Goal: Task Accomplishment & Management: Manage account settings

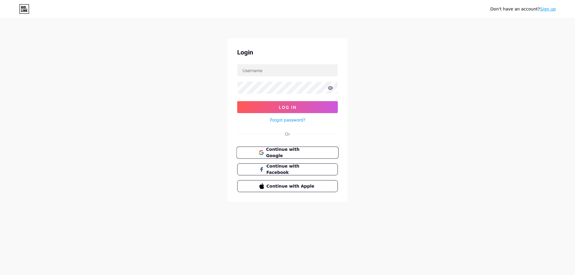
click at [288, 154] on span "Continue with Google" at bounding box center [291, 153] width 50 height 13
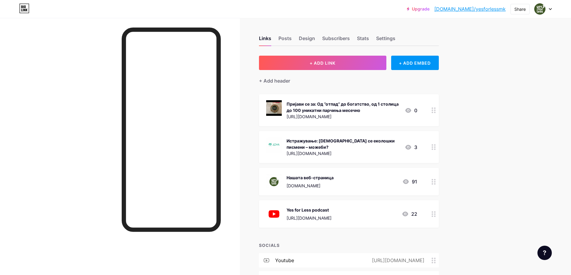
click at [388, 117] on div "[URL][DOMAIN_NAME]" at bounding box center [342, 117] width 113 height 6
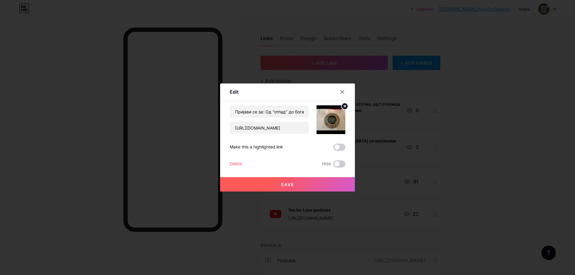
click at [347, 107] on circle at bounding box center [345, 106] width 7 height 7
click at [336, 119] on rect at bounding box center [334, 120] width 5 height 3
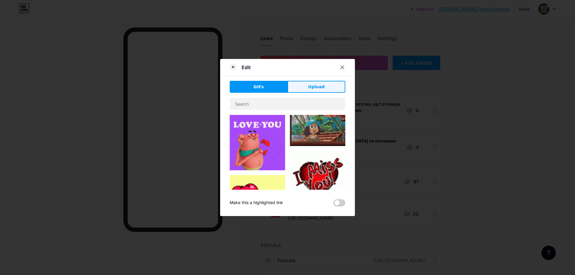
click at [313, 91] on button "Upload" at bounding box center [317, 87] width 58 height 12
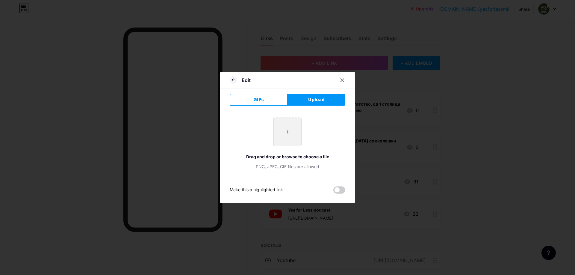
click at [286, 124] on input "file" at bounding box center [288, 132] width 28 height 28
type input "C:\fakepath\Copy of Simply Green.png"
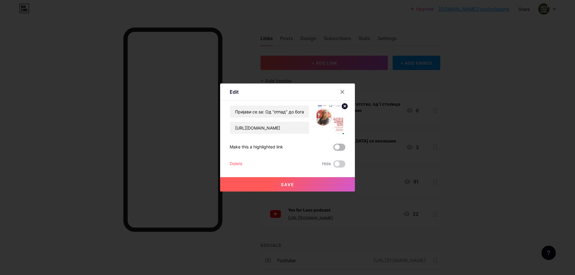
click at [341, 149] on span at bounding box center [340, 147] width 12 height 7
click at [334, 149] on input "checkbox" at bounding box center [334, 149] width 0 height 0
click at [292, 183] on span "Save" at bounding box center [287, 184] width 13 height 5
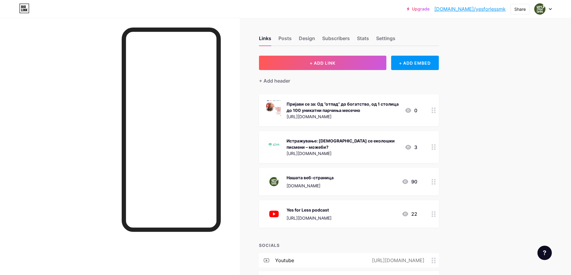
click at [274, 109] on img at bounding box center [274, 108] width 16 height 16
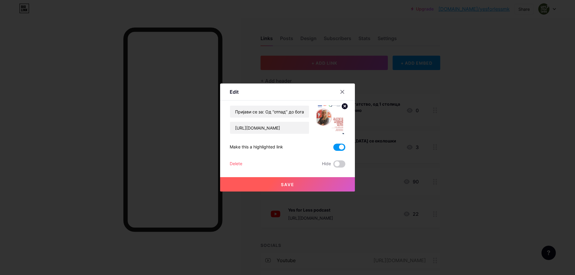
click at [318, 120] on img at bounding box center [331, 119] width 29 height 29
click at [343, 93] on icon at bounding box center [342, 91] width 3 height 3
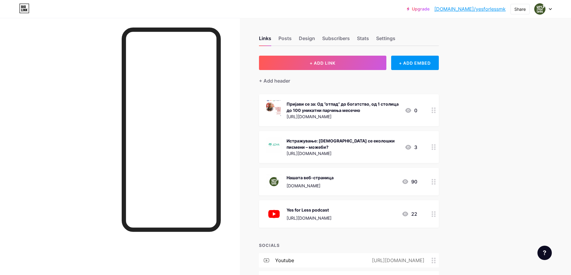
click at [381, 108] on div "Пријави се за: Од ‘’отпад’’ до богатство, од 1 столица до 100 уникатни парчиња …" at bounding box center [342, 107] width 113 height 13
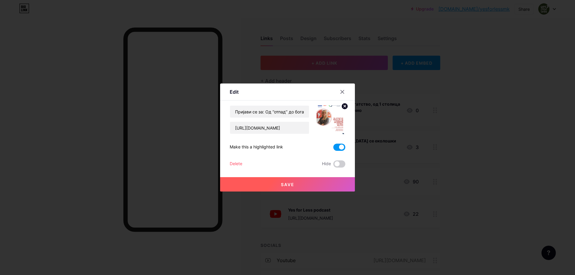
click at [342, 108] on icon at bounding box center [344, 106] width 7 height 7
click at [343, 107] on div "Picture" at bounding box center [331, 119] width 29 height 29
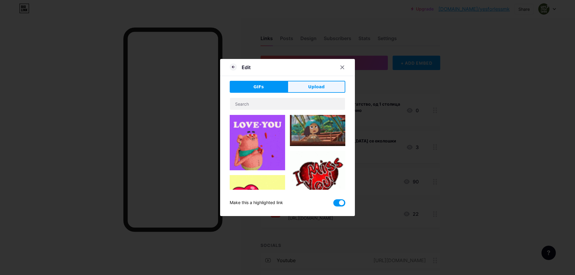
click at [313, 86] on span "Upload" at bounding box center [316, 87] width 16 height 6
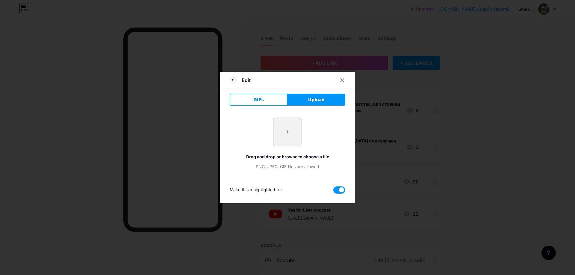
click at [295, 128] on input "file" at bounding box center [288, 132] width 28 height 28
type input "C:\fakepath\Dorina Lluka-Davies.jpg"
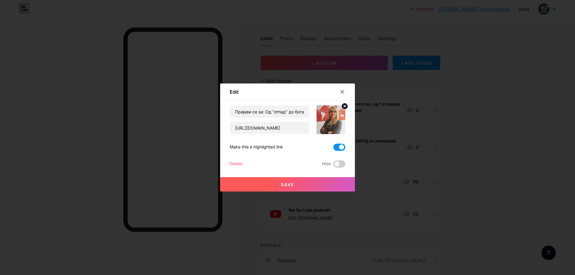
click at [307, 185] on button "Save" at bounding box center [287, 184] width 135 height 14
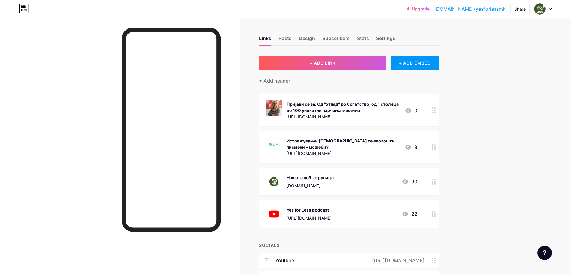
click at [351, 110] on div "Пријави се за: Од ‘’отпад’’ до богатство, од 1 столица до 100 уникатни парчиња …" at bounding box center [342, 107] width 113 height 13
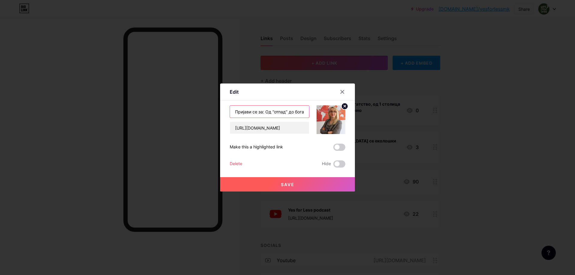
click at [260, 112] on input "Пријави се за: Од ‘’отпад’’ до богатство, од 1 столица до 100 уникатни парчиња …" at bounding box center [269, 112] width 79 height 12
click at [259, 112] on input "Пријави се за: Од ‘’отпад’’ до богатство, од 1 столица до 100 уникатни парчиња …" at bounding box center [269, 112] width 79 height 12
type input "Пријави се на онлајн настанот: Од ‘’отпад’’ до богатство, од 1 столица до 100 у…"
click at [342, 150] on span at bounding box center [340, 147] width 12 height 7
click at [334, 149] on input "checkbox" at bounding box center [334, 149] width 0 height 0
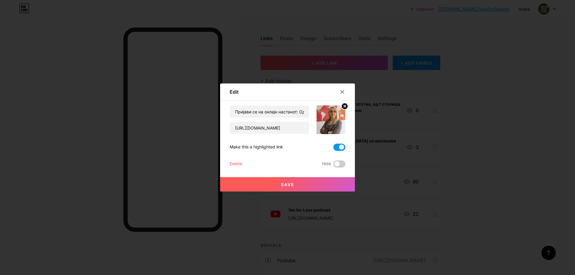
click at [295, 184] on button "Save" at bounding box center [287, 184] width 135 height 14
